Goal: Book appointment/travel/reservation

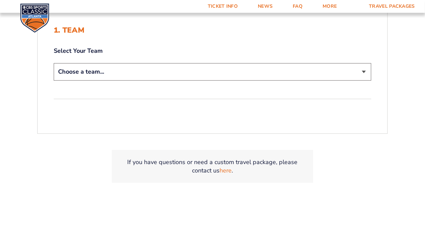
scroll to position [168, 0]
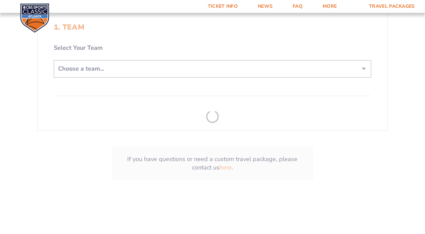
click at [103, 67] on form "[US_STATE] [US_STATE] Travel Package [US_STATE][GEOGRAPHIC_DATA] [US_STATE] Sta…" at bounding box center [212, 22] width 425 height 380
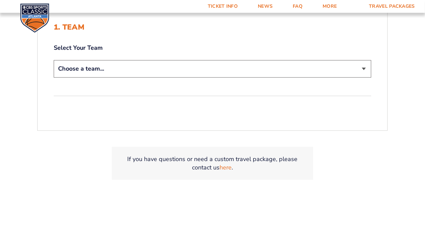
click at [103, 67] on select "Choose a team... [US_STATE] Wildcats [US_STATE] State Buckeyes [US_STATE] Tar H…" at bounding box center [213, 68] width 318 height 17
select select "12956"
click at [54, 60] on select "Choose a team... [US_STATE] Wildcats [US_STATE] State Buckeyes [US_STATE] Tar H…" at bounding box center [213, 68] width 318 height 17
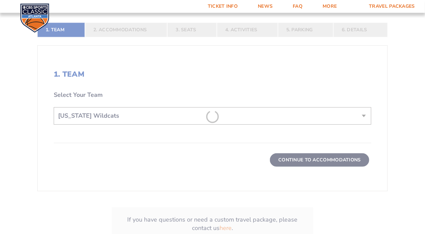
scroll to position [215, 0]
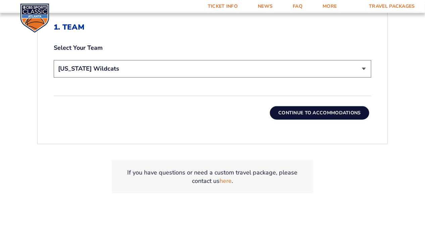
click at [304, 114] on button "Continue To Accommodations" at bounding box center [319, 112] width 99 height 13
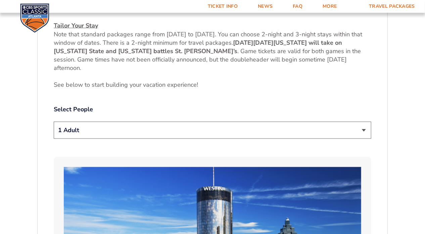
scroll to position [312, 0]
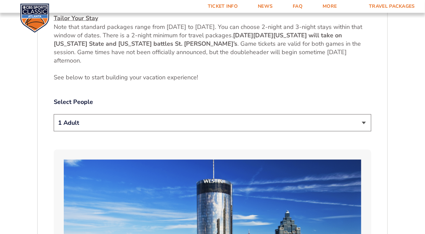
click at [159, 124] on select "1 Adult 2 Adults 3 Adults 4 Adults 2 Adults + 1 Child 2 Adults + 2 Children 2 A…" at bounding box center [213, 122] width 318 height 17
select select "2 Adults"
click at [54, 114] on select "1 Adult 2 Adults 3 Adults 4 Adults 2 Adults + 1 Child 2 Adults + 2 Children 2 A…" at bounding box center [213, 122] width 318 height 17
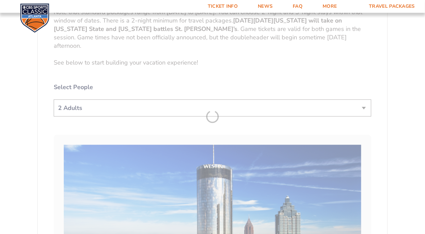
scroll to position [345, 0]
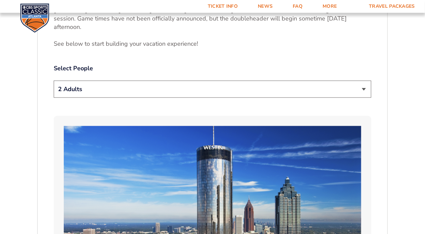
click at [75, 88] on select "1 Adult 2 Adults 3 Adults 4 Adults 2 Adults + 1 Child 2 Adults + 2 Children 2 A…" at bounding box center [213, 89] width 318 height 17
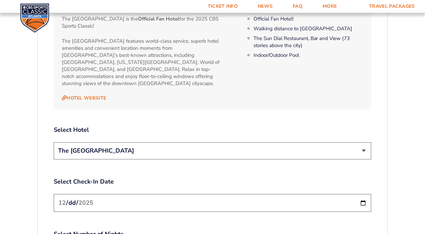
scroll to position [714, 0]
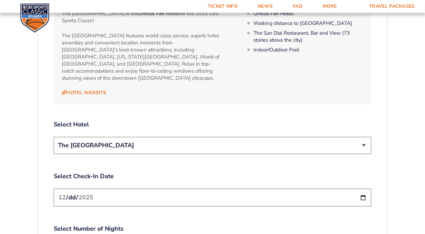
click at [122, 138] on select "The [GEOGRAPHIC_DATA]" at bounding box center [213, 145] width 318 height 17
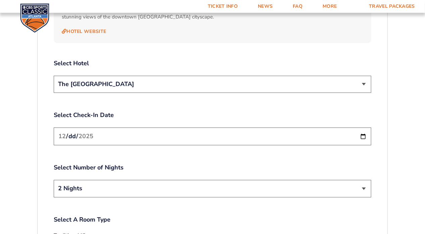
scroll to position [782, 0]
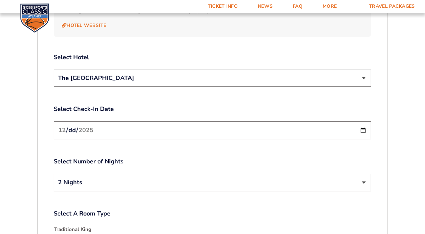
click at [97, 121] on input "[DATE]" at bounding box center [213, 130] width 318 height 18
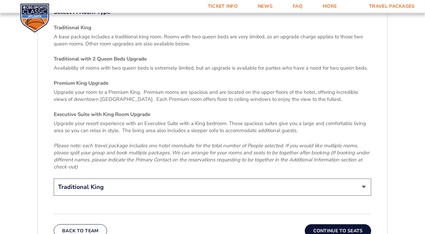
scroll to position [983, 0]
click at [115, 180] on select "Traditional King Traditional with 2 Queen Beds Upgrade (+$45 per night) Premium…" at bounding box center [213, 186] width 318 height 17
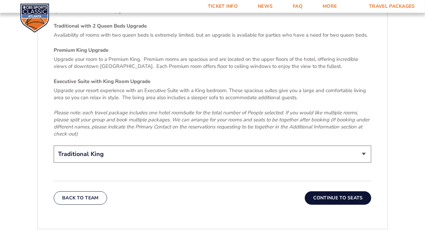
scroll to position [1017, 0]
click at [135, 145] on select "Traditional King Traditional with 2 Queen Beds Upgrade (+$45 per night) Premium…" at bounding box center [213, 153] width 318 height 17
select select "Traditional with 2 Queen Beds Upgrade"
click at [54, 145] on select "Traditional King Traditional with 2 Queen Beds Upgrade (+$45 per night) Premium…" at bounding box center [213, 153] width 318 height 17
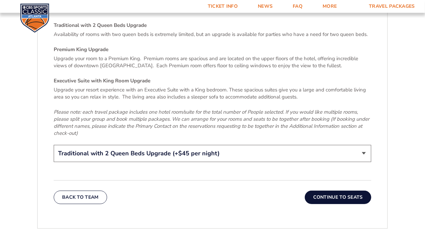
click at [342, 191] on button "Continue To Seats" at bounding box center [338, 196] width 66 height 13
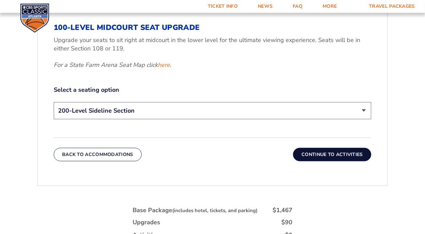
scroll to position [312, 0]
click at [134, 111] on select "200-Level Sideline Section 100-Level Corner Seat Upgrade (+$120 per person) 100…" at bounding box center [213, 110] width 318 height 17
click at [323, 155] on button "Continue To Activities" at bounding box center [332, 153] width 78 height 13
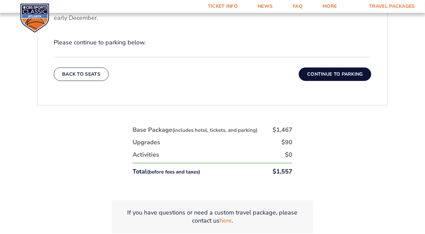
click at [335, 75] on button "Continue To Parking" at bounding box center [335, 73] width 73 height 13
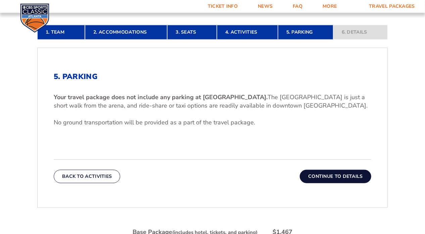
scroll to position [177, 0]
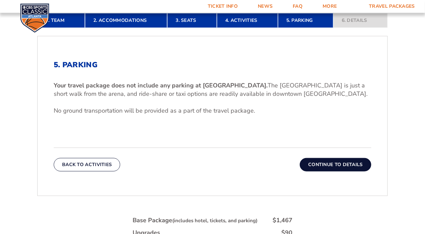
click at [339, 163] on button "Continue To Details" at bounding box center [336, 164] width 72 height 13
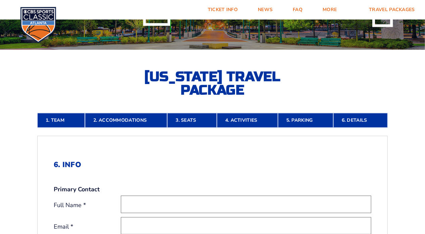
scroll to position [101, 0]
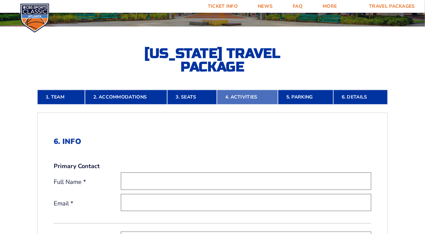
click at [244, 95] on link "4. Activities" at bounding box center [247, 97] width 61 height 15
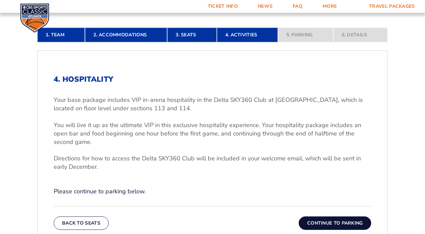
scroll to position [144, 0]
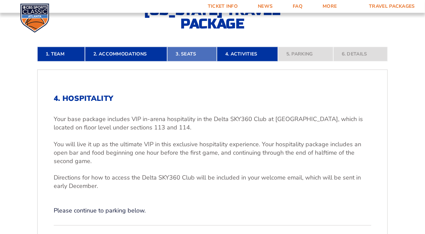
click at [186, 54] on link "3. Seats" at bounding box center [191, 54] width 49 height 15
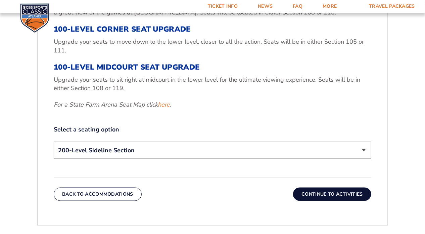
scroll to position [278, 0]
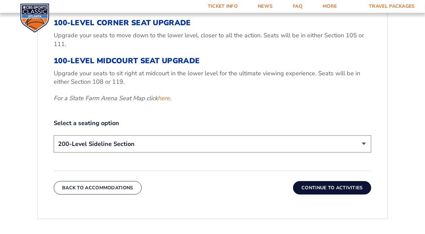
click at [166, 144] on select "200-Level Sideline Section 100-Level Corner Seat Upgrade (+$120 per person) 100…" at bounding box center [213, 143] width 318 height 17
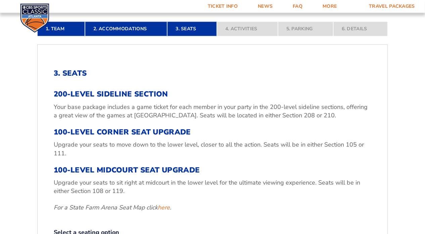
scroll to position [144, 0]
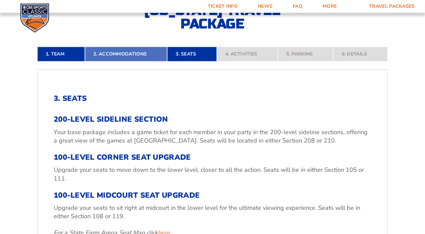
click at [145, 55] on link "2. Accommodations" at bounding box center [126, 54] width 82 height 15
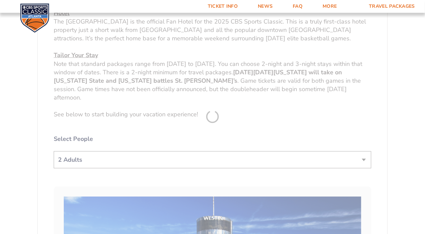
scroll to position [278, 0]
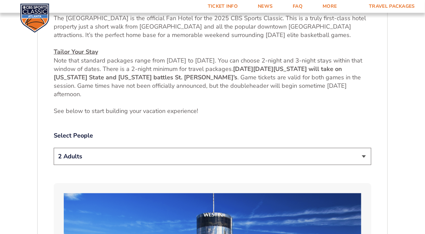
click at [165, 155] on select "1 Adult 2 Adults 3 Adults 4 Adults 2 Adults + 1 Child 2 Adults + 2 Children 2 A…" at bounding box center [213, 156] width 318 height 17
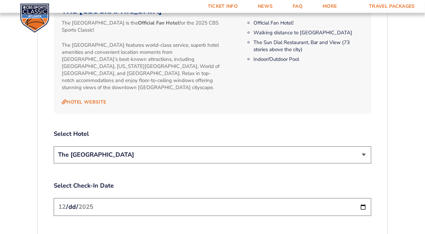
scroll to position [714, 0]
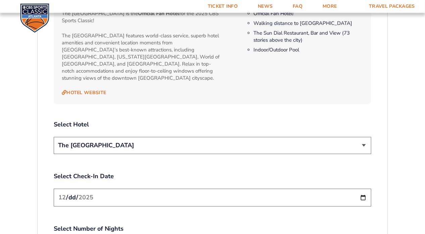
click at [174, 140] on select "The [GEOGRAPHIC_DATA]" at bounding box center [213, 145] width 318 height 17
click at [174, 139] on select "The [GEOGRAPHIC_DATA]" at bounding box center [213, 145] width 318 height 17
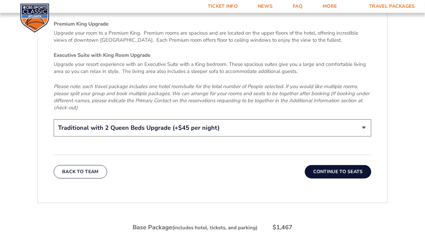
scroll to position [1050, 0]
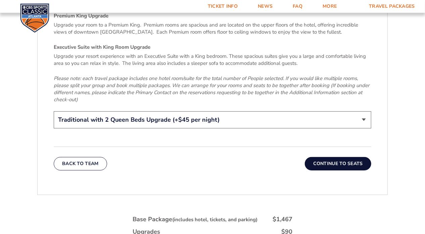
click at [227, 112] on select "Traditional King Traditional with 2 Queen Beds Upgrade (+$45 per night) Premium…" at bounding box center [213, 119] width 318 height 17
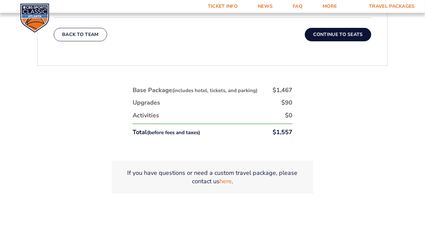
scroll to position [1184, 0]
